Goal: Check status

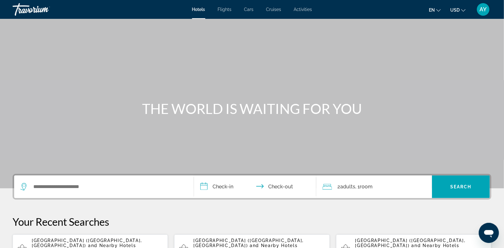
click at [203, 10] on span "AY" at bounding box center [482, 9] width 7 height 6
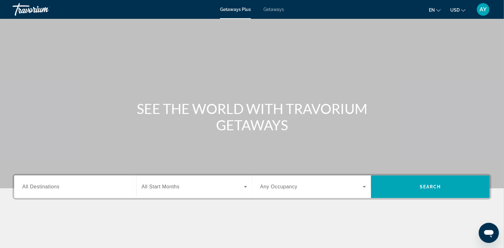
click at [203, 10] on span "AY" at bounding box center [482, 9] width 7 height 6
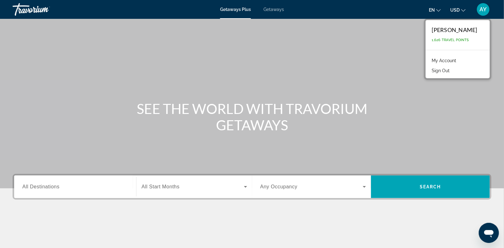
click at [203, 59] on link "My Account" at bounding box center [443, 61] width 31 height 8
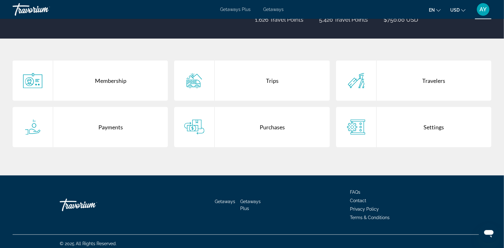
scroll to position [106, 0]
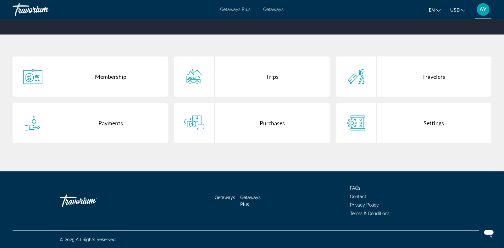
click at [203, 128] on div "Purchases" at bounding box center [272, 123] width 115 height 40
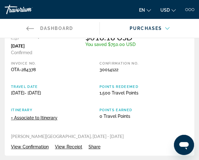
scroll to position [28, 0]
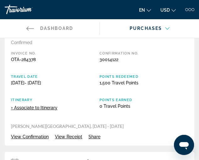
click at [136, 94] on div "Invoice No. OTA-284378 Confirmation No. 30014122 Travel Date [DATE] - [DATE] Po…" at bounding box center [99, 87] width 177 height 72
